Goal: Task Accomplishment & Management: Complete application form

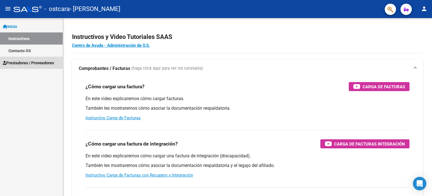
click at [28, 60] on span "Prestadores / Proveedores" at bounding box center [28, 63] width 51 height 6
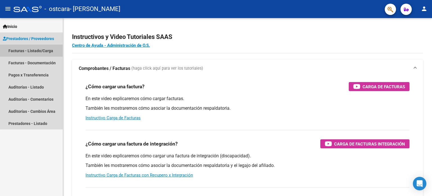
click at [36, 50] on link "Facturas - Listado/Carga" at bounding box center [31, 50] width 63 height 12
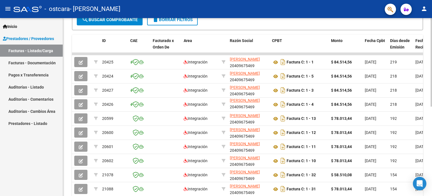
scroll to position [180, 0]
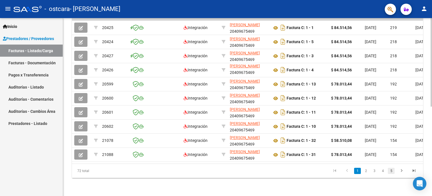
click at [393, 169] on link "5" at bounding box center [391, 170] width 7 height 6
click at [391, 172] on link "7" at bounding box center [391, 170] width 7 height 6
click at [391, 172] on link "8" at bounding box center [391, 170] width 7 height 6
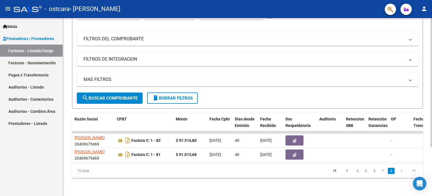
scroll to position [0, 155]
click at [347, 172] on icon "go to previous page" at bounding box center [347, 171] width 7 height 7
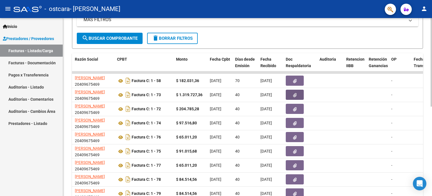
scroll to position [180, 0]
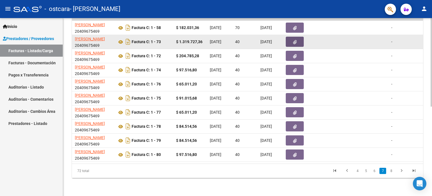
click at [296, 40] on icon "button" at bounding box center [295, 42] width 4 height 4
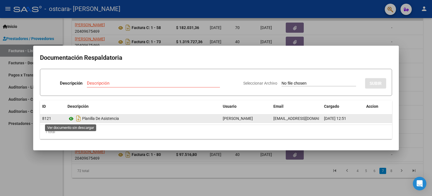
click at [69, 116] on icon at bounding box center [71, 118] width 7 height 7
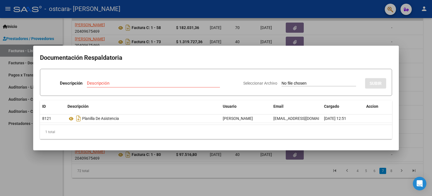
click at [362, 38] on div at bounding box center [216, 98] width 432 height 196
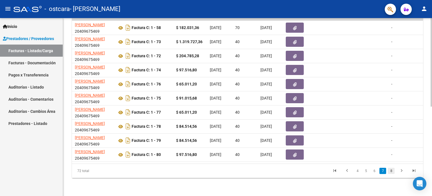
click at [389, 169] on link "8" at bounding box center [391, 170] width 7 height 6
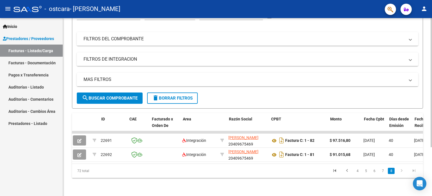
scroll to position [0, 0]
drag, startPoint x: 430, startPoint y: 122, endPoint x: 432, endPoint y: 105, distance: 17.3
click at [432, 105] on div "Video tutorial PRESTADORES -> Listado de CPBTs Emitidos por Prestadores / Prove…" at bounding box center [248, 74] width 371 height 241
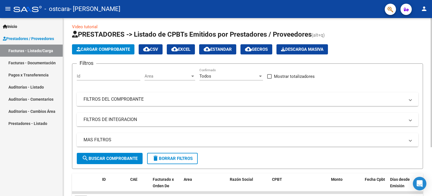
scroll to position [1, 0]
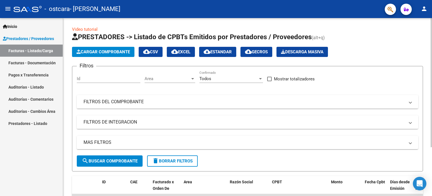
click at [432, 60] on div at bounding box center [431, 83] width 1 height 129
click at [95, 50] on span "Cargar Comprobante" at bounding box center [103, 51] width 53 height 5
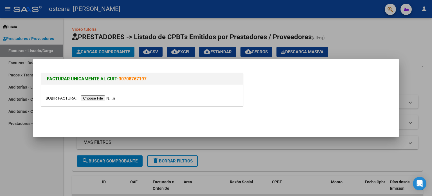
click at [104, 93] on div at bounding box center [141, 94] width 201 height 21
click at [104, 97] on input "file" at bounding box center [81, 98] width 71 height 6
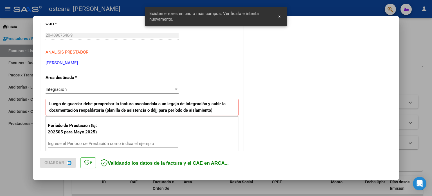
scroll to position [121, 0]
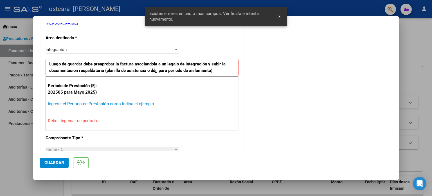
click at [84, 105] on input "Ingrese el Período de Prestación como indica el ejemplo" at bounding box center [113, 103] width 130 height 5
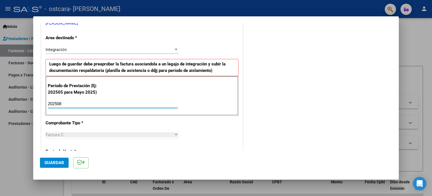
type input "202508"
click at [54, 159] on button "Guardar" at bounding box center [54, 162] width 29 height 10
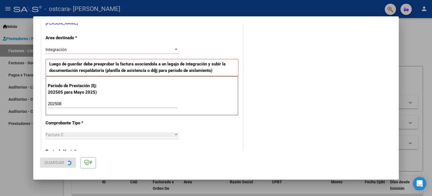
scroll to position [0, 0]
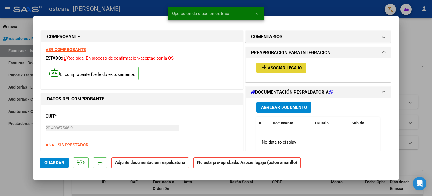
click at [279, 67] on span "Asociar Legajo" at bounding box center [285, 67] width 34 height 5
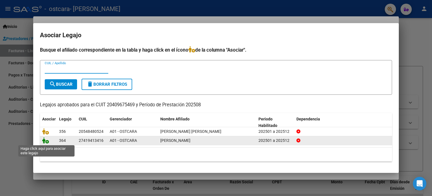
click at [46, 139] on icon at bounding box center [45, 140] width 7 height 6
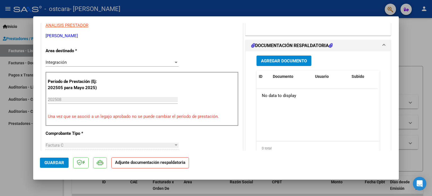
scroll to position [118, 0]
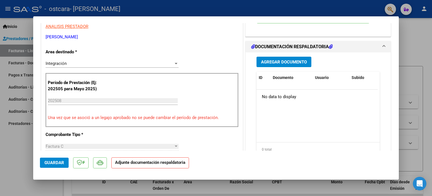
click at [268, 59] on span "Agregar Documento" at bounding box center [284, 61] width 46 height 5
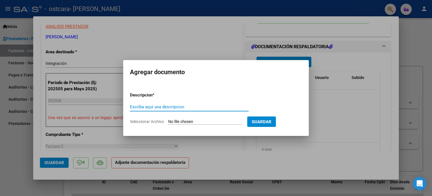
click at [193, 107] on input "Escriba aquí una descripcion" at bounding box center [189, 106] width 119 height 5
type input "planilla de asistencia"
click at [192, 120] on input "Seleccionar Archivo" at bounding box center [205, 121] width 75 height 5
type input "C:\fakepath\Planilla Fono.pdf"
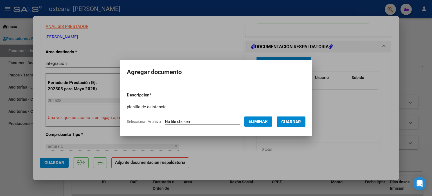
click at [297, 117] on button "Guardar" at bounding box center [291, 121] width 29 height 10
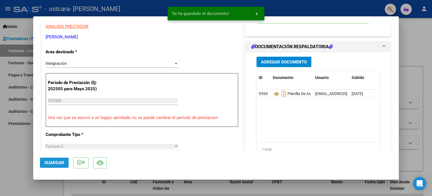
click at [47, 163] on span "Guardar" at bounding box center [54, 162] width 20 height 5
click at [410, 44] on div at bounding box center [216, 98] width 432 height 196
type input "$ 0,00"
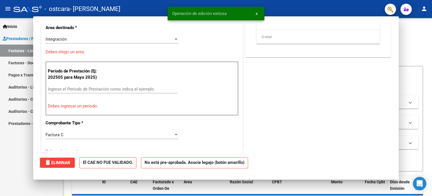
scroll to position [0, 0]
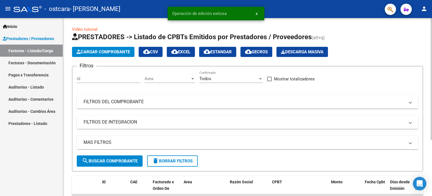
click at [120, 51] on span "Cargar Comprobante" at bounding box center [103, 51] width 53 height 5
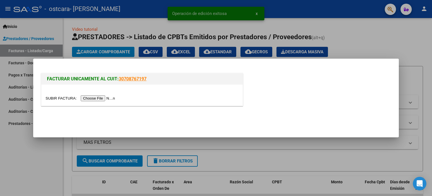
click at [110, 98] on input "file" at bounding box center [81, 98] width 71 height 6
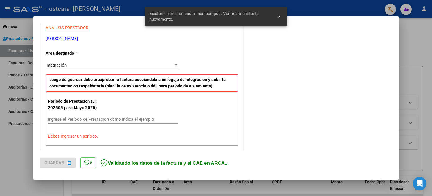
scroll to position [121, 0]
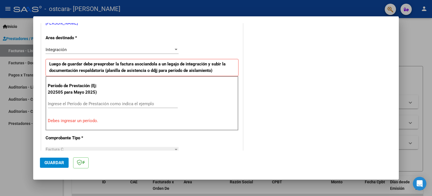
click at [98, 98] on div "Período de Prestación (Ej: 202505 para [DATE]) Ingrese el Período de Prestación…" at bounding box center [142, 103] width 193 height 54
click at [97, 102] on input "Ingrese el Período de Prestación como indica el ejemplo" at bounding box center [113, 103] width 130 height 5
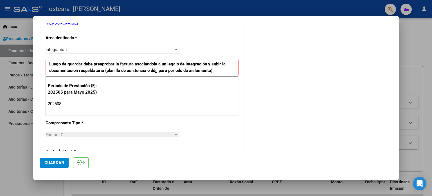
type input "202508"
click at [59, 157] on button "Guardar" at bounding box center [54, 162] width 29 height 10
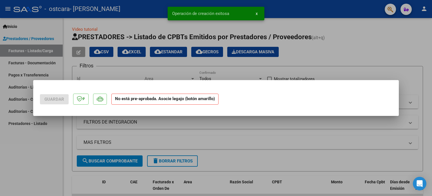
scroll to position [0, 0]
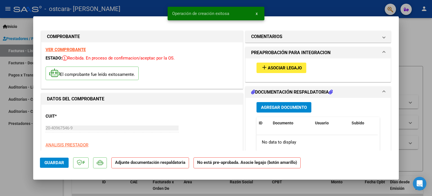
click at [282, 70] on span "Asociar Legajo" at bounding box center [285, 67] width 34 height 5
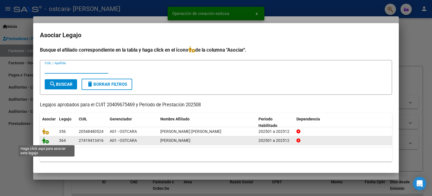
click at [46, 140] on icon at bounding box center [45, 140] width 7 height 6
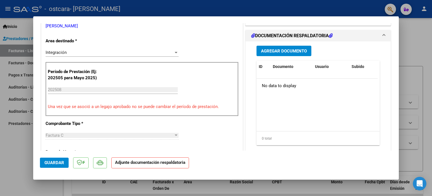
scroll to position [128, 0]
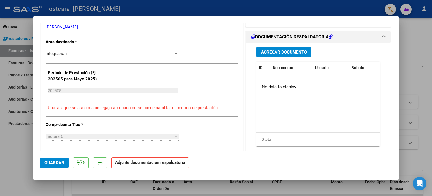
click at [281, 51] on span "Agregar Documento" at bounding box center [284, 52] width 46 height 5
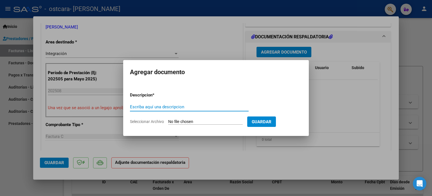
click at [154, 108] on input "Escriba aquí una descripcion" at bounding box center [189, 106] width 119 height 5
type input "planilla de asistencia"
click at [185, 118] on form "Descripcion * planilla de asistencia Escriba aquí una descripcion Seleccionar A…" at bounding box center [216, 108] width 172 height 41
click at [185, 119] on input "Seleccionar Archivo" at bounding box center [205, 121] width 75 height 5
type input "C:\fakepath\Planilla Kine.pdf"
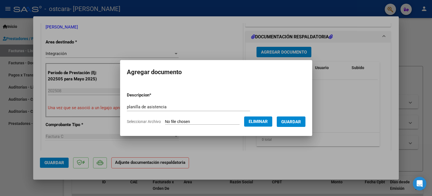
click at [297, 123] on span "Guardar" at bounding box center [291, 121] width 20 height 5
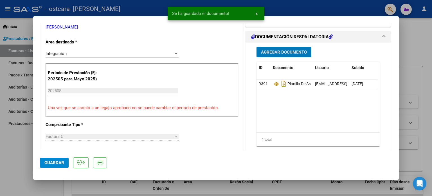
click at [59, 161] on span "Guardar" at bounding box center [54, 162] width 20 height 5
click at [422, 54] on div at bounding box center [216, 98] width 432 height 196
type input "$ 0,00"
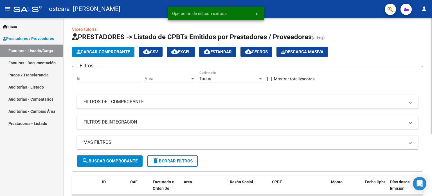
click at [95, 55] on button "Cargar Comprobante" at bounding box center [103, 52] width 62 height 10
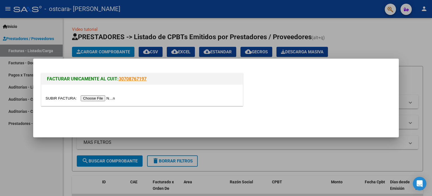
click at [110, 98] on input "file" at bounding box center [81, 98] width 71 height 6
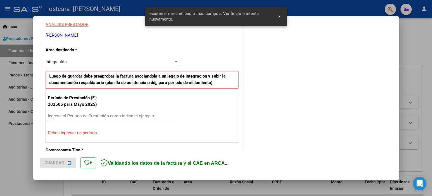
scroll to position [121, 0]
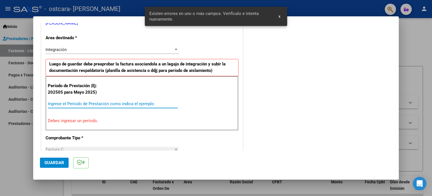
click at [114, 104] on input "Ingrese el Período de Prestación como indica el ejemplo" at bounding box center [113, 103] width 130 height 5
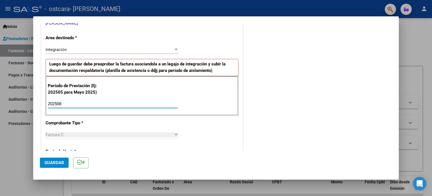
type input "202508"
click at [58, 166] on button "Guardar" at bounding box center [54, 162] width 29 height 10
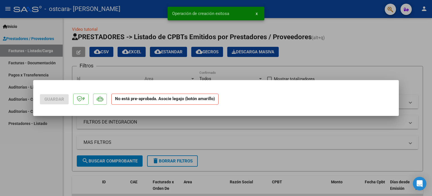
scroll to position [0, 0]
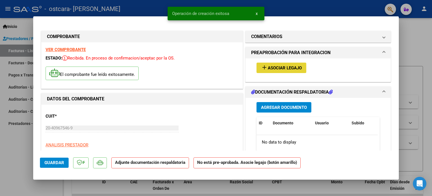
click at [281, 66] on span "Asociar Legajo" at bounding box center [285, 67] width 34 height 5
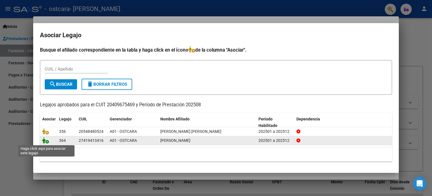
click at [46, 142] on icon at bounding box center [45, 140] width 7 height 6
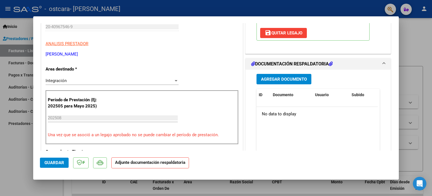
scroll to position [103, 0]
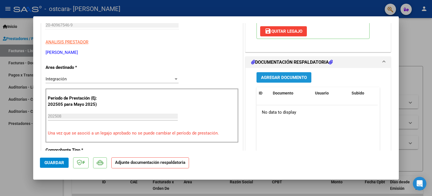
click at [293, 75] on span "Agregar Documento" at bounding box center [284, 77] width 46 height 5
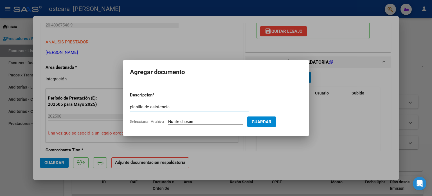
type input "planilla de asistencia"
click at [187, 121] on input "Seleccionar Archivo" at bounding box center [205, 121] width 75 height 5
type input "C:\fakepath\Planilla Psiomotricidad.pdf"
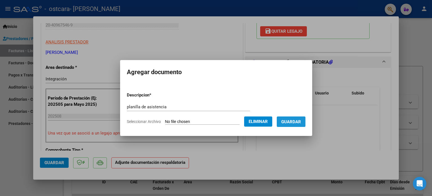
click at [299, 121] on span "Guardar" at bounding box center [291, 121] width 20 height 5
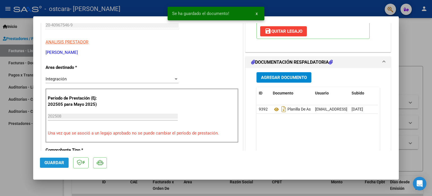
click at [51, 166] on button "Guardar" at bounding box center [54, 162] width 29 height 10
click at [427, 48] on div at bounding box center [216, 98] width 432 height 196
type input "$ 0,00"
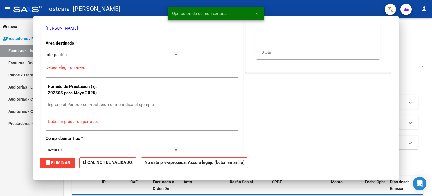
scroll to position [0, 0]
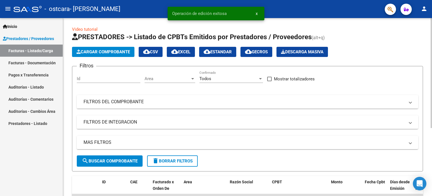
click at [116, 51] on span "Cargar Comprobante" at bounding box center [103, 51] width 53 height 5
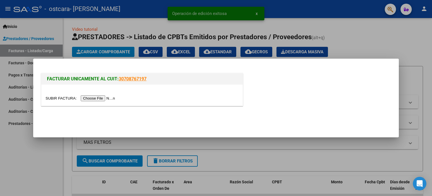
click at [108, 98] on input "file" at bounding box center [81, 98] width 71 height 6
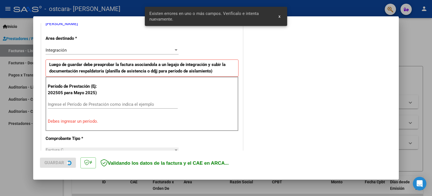
scroll to position [121, 0]
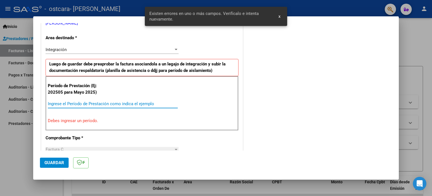
click at [108, 102] on input "Ingrese el Período de Prestación como indica el ejemplo" at bounding box center [113, 103] width 130 height 5
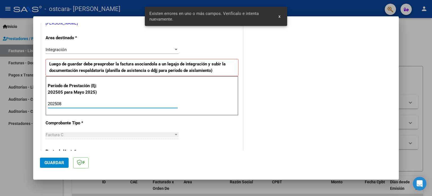
type input "202508"
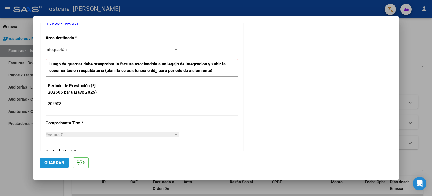
click at [61, 161] on span "Guardar" at bounding box center [54, 162] width 20 height 5
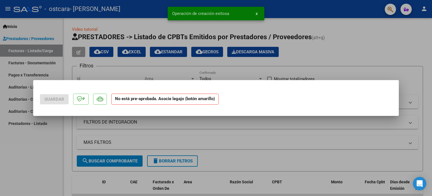
scroll to position [0, 0]
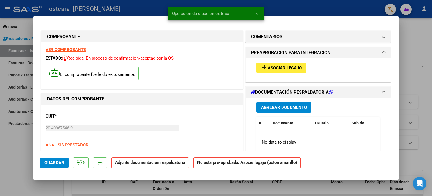
click at [288, 65] on span "Asociar Legajo" at bounding box center [285, 67] width 34 height 5
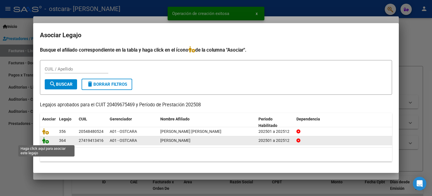
click at [45, 141] on icon at bounding box center [45, 140] width 7 height 6
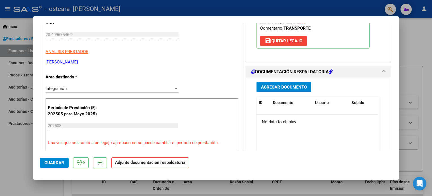
scroll to position [96, 0]
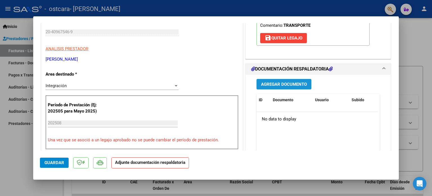
click at [286, 84] on span "Agregar Documento" at bounding box center [284, 84] width 46 height 5
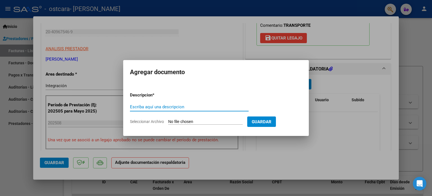
click at [154, 107] on input "Escriba aquí una descripcion" at bounding box center [189, 106] width 119 height 5
type input "planilla de asistencia"
click at [183, 123] on input "Seleccionar Archivo" at bounding box center [205, 121] width 75 height 5
type input "C:\fakepath\Planilla PSP.pdf"
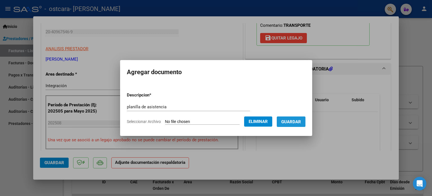
click at [293, 120] on span "Guardar" at bounding box center [291, 121] width 20 height 5
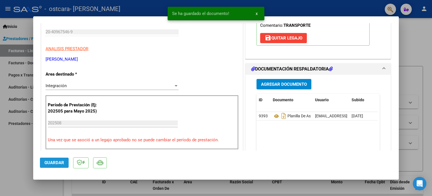
click at [57, 163] on span "Guardar" at bounding box center [54, 162] width 20 height 5
click at [425, 28] on div at bounding box center [216, 98] width 432 height 196
type input "$ 0,00"
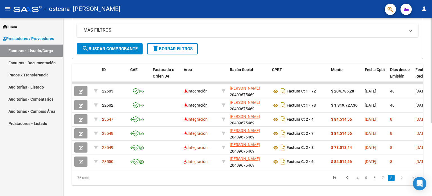
scroll to position [123, 0]
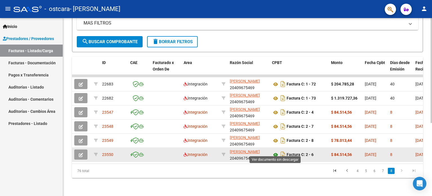
click at [275, 151] on icon at bounding box center [275, 154] width 7 height 7
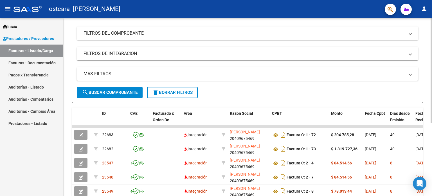
scroll to position [0, 0]
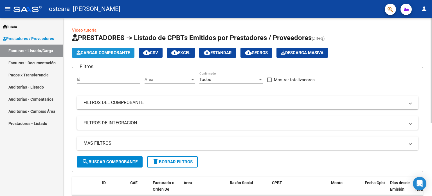
click at [104, 53] on span "Cargar Comprobante" at bounding box center [103, 52] width 53 height 5
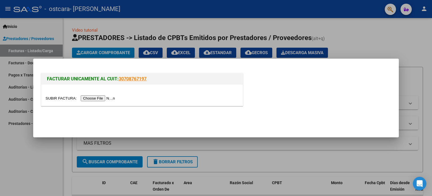
click at [105, 97] on input "file" at bounding box center [81, 98] width 71 height 6
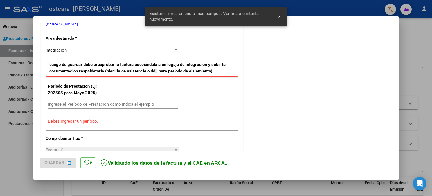
scroll to position [121, 0]
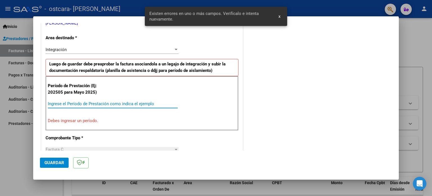
click at [102, 102] on input "Ingrese el Período de Prestación como indica el ejemplo" at bounding box center [113, 103] width 130 height 5
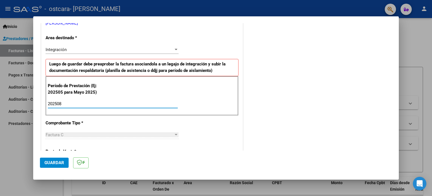
type input "202508"
click at [59, 163] on span "Guardar" at bounding box center [54, 162] width 20 height 5
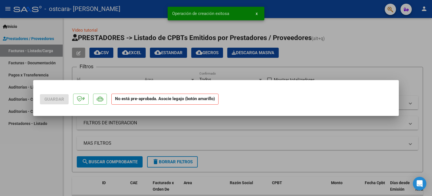
scroll to position [0, 0]
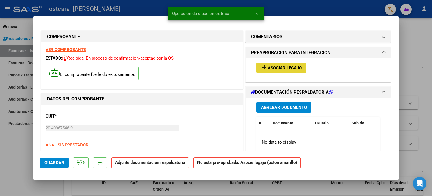
click at [286, 70] on span "Asociar Legajo" at bounding box center [285, 67] width 34 height 5
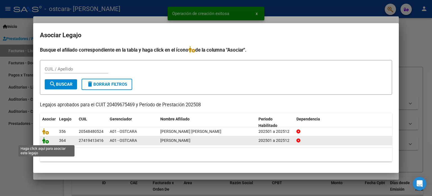
click at [47, 143] on icon at bounding box center [45, 140] width 7 height 6
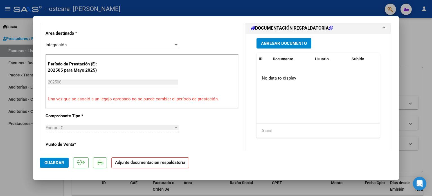
scroll to position [144, 0]
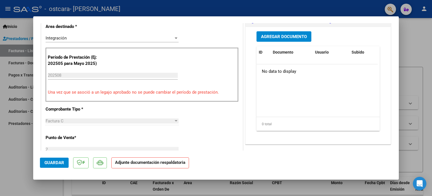
click at [277, 35] on span "Agregar Documento" at bounding box center [284, 36] width 46 height 5
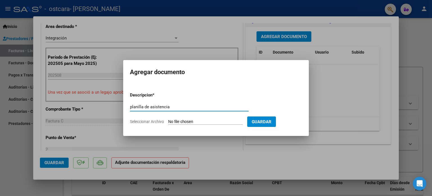
type input "planilla de asistencia"
click at [225, 121] on input "Seleccionar Archivo" at bounding box center [205, 121] width 75 height 5
type input "C:\fakepath\Planilla T.O.pdf"
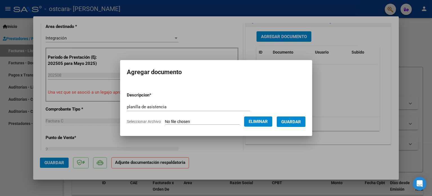
click at [301, 121] on span "Guardar" at bounding box center [291, 121] width 20 height 5
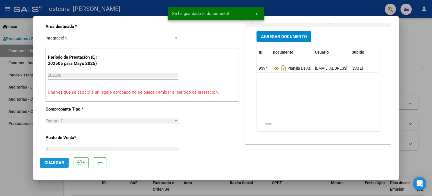
click at [52, 160] on button "Guardar" at bounding box center [54, 162] width 29 height 10
click at [432, 63] on div at bounding box center [216, 98] width 432 height 196
type input "$ 0,00"
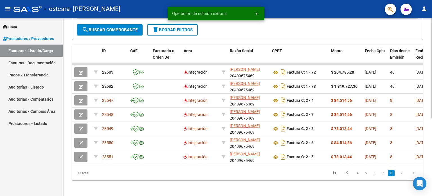
scroll to position [133, 0]
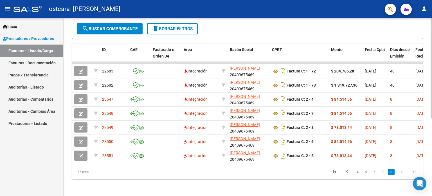
click at [424, 37] on div "Video tutorial PRESTADORES -> Listado de CPBTs Emitidos por Prestadores / Prove…" at bounding box center [247, 40] width 369 height 311
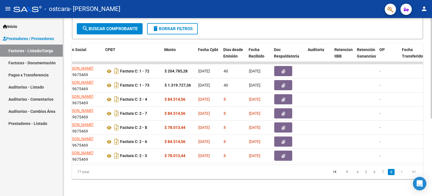
scroll to position [0, 168]
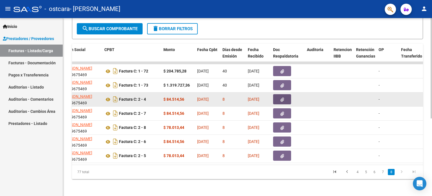
click at [285, 95] on button "button" at bounding box center [282, 99] width 18 height 10
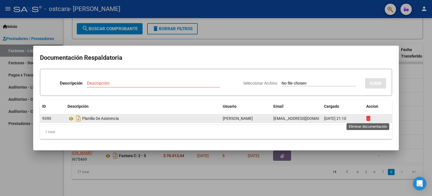
click at [369, 119] on icon at bounding box center [368, 117] width 4 height 5
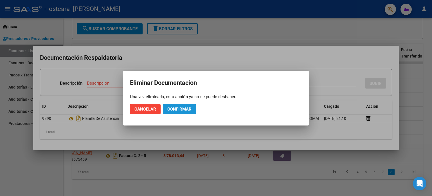
click at [183, 109] on span "Confirmar" at bounding box center [179, 108] width 24 height 5
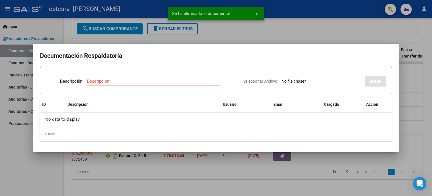
click at [334, 34] on div at bounding box center [216, 98] width 432 height 196
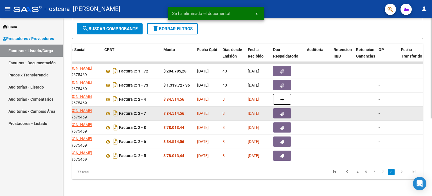
click at [281, 111] on icon "button" at bounding box center [283, 113] width 4 height 4
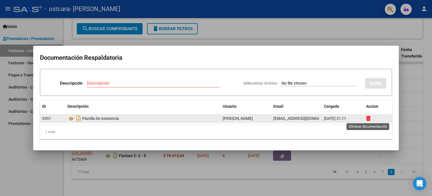
click at [367, 118] on icon at bounding box center [368, 117] width 4 height 5
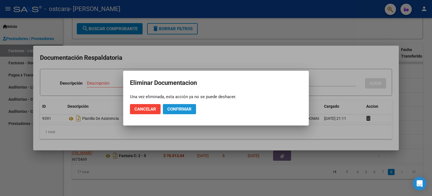
click at [180, 104] on button "Confirmar" at bounding box center [179, 109] width 33 height 10
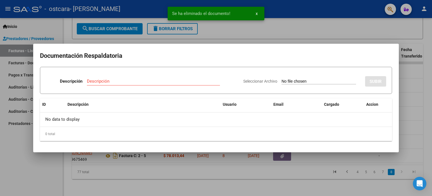
click at [357, 21] on div at bounding box center [216, 98] width 432 height 196
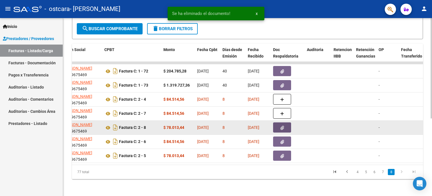
click at [281, 126] on icon "button" at bounding box center [283, 127] width 4 height 4
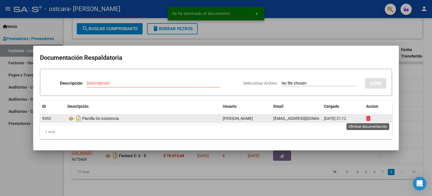
click at [369, 116] on icon at bounding box center [368, 117] width 4 height 5
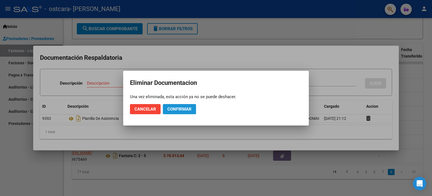
click at [188, 107] on span "Confirmar" at bounding box center [179, 108] width 24 height 5
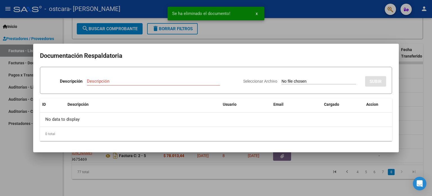
click at [388, 28] on div at bounding box center [216, 98] width 432 height 196
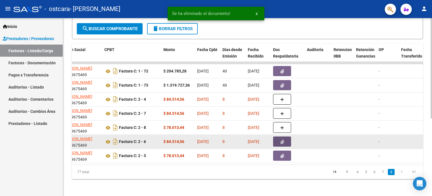
click at [281, 141] on icon "button" at bounding box center [283, 142] width 4 height 4
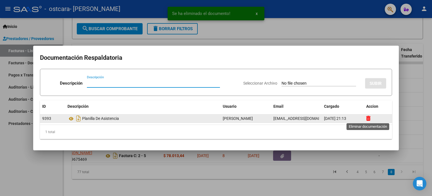
click at [366, 117] on icon at bounding box center [368, 117] width 4 height 5
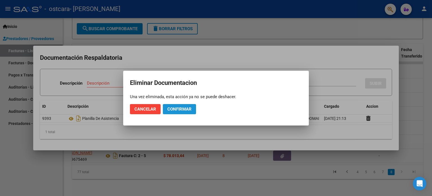
click at [183, 108] on span "Confirmar" at bounding box center [179, 108] width 24 height 5
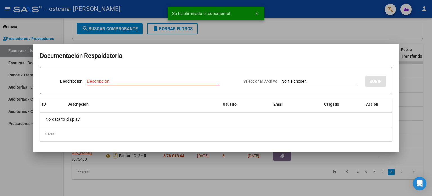
click at [402, 128] on div at bounding box center [216, 98] width 432 height 196
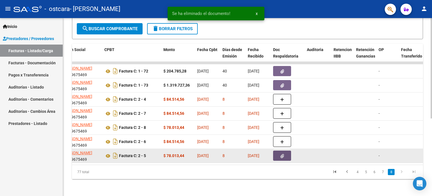
click at [281, 158] on button "button" at bounding box center [282, 155] width 18 height 10
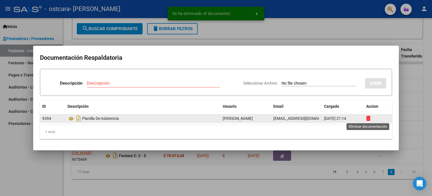
click at [370, 120] on icon at bounding box center [368, 117] width 4 height 5
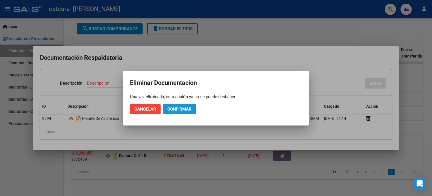
click at [185, 104] on button "Confirmar" at bounding box center [179, 109] width 33 height 10
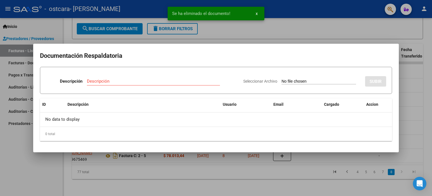
click at [408, 104] on div at bounding box center [216, 98] width 432 height 196
